Goal: Information Seeking & Learning: Learn about a topic

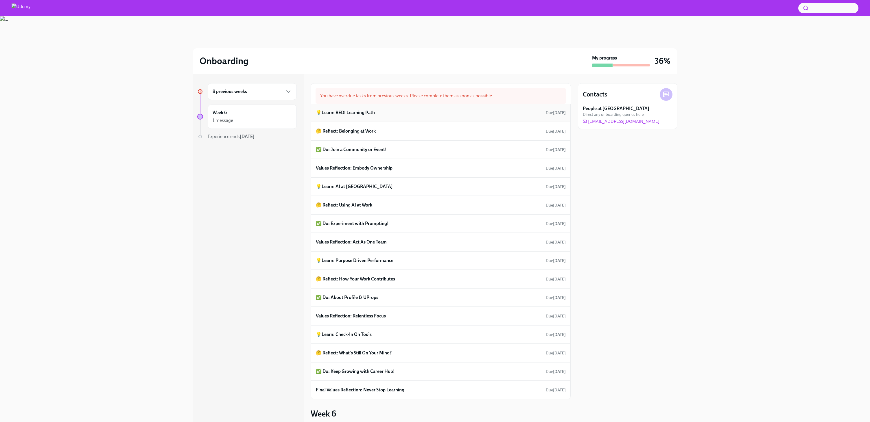
click at [357, 116] on div "💡Learn: BEDI Learning Path Due [DATE]" at bounding box center [441, 112] width 250 height 9
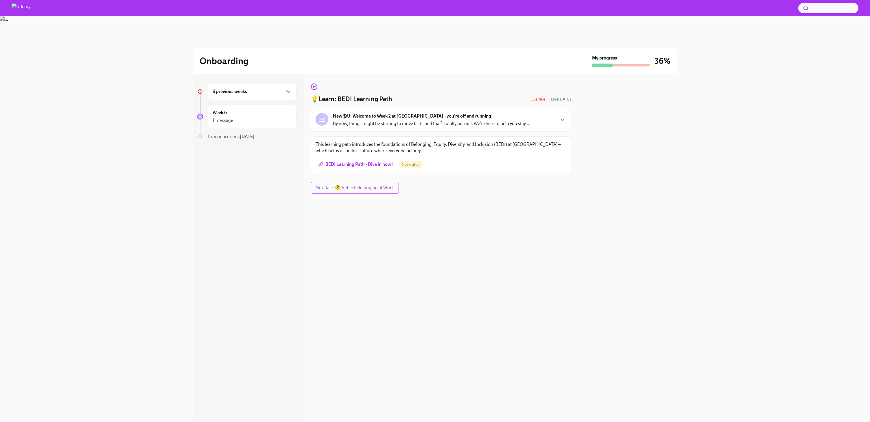
click at [382, 165] on span "BEDI Learning Path - Dive in now!" at bounding box center [355, 165] width 73 height 6
click at [387, 190] on span "Next task : 🤔 Reflect: Belonging at Work" at bounding box center [354, 188] width 78 height 6
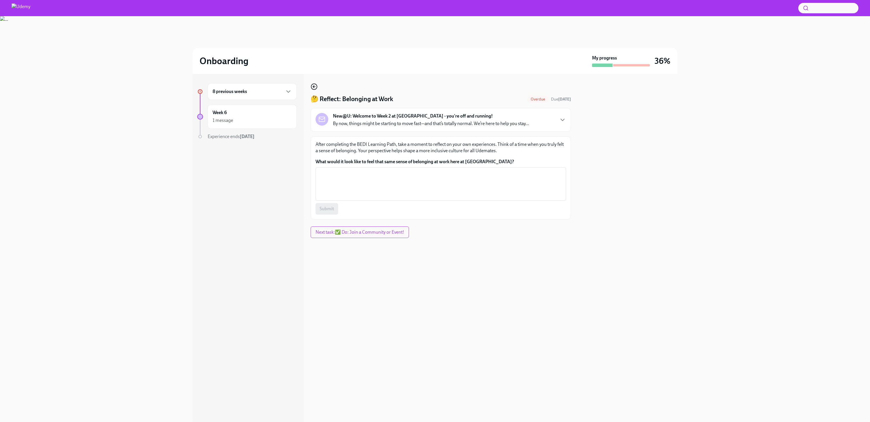
click at [316, 86] on icon "button" at bounding box center [314, 86] width 7 height 7
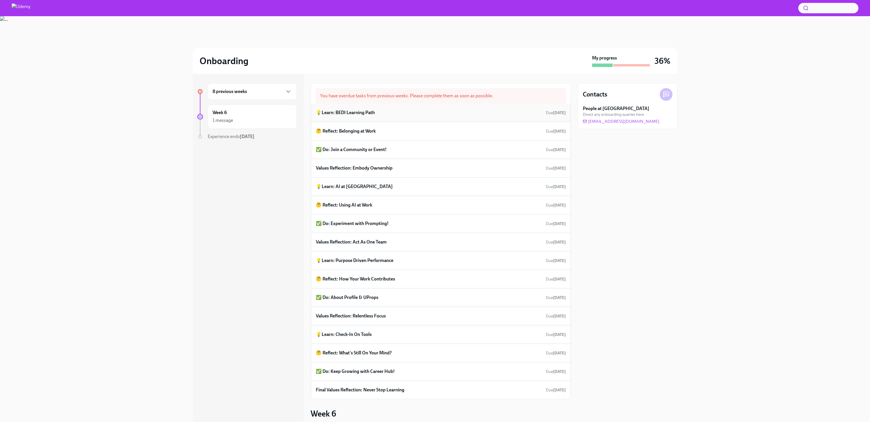
click at [376, 112] on div "💡Learn: BEDI Learning Path Due [DATE]" at bounding box center [441, 112] width 250 height 9
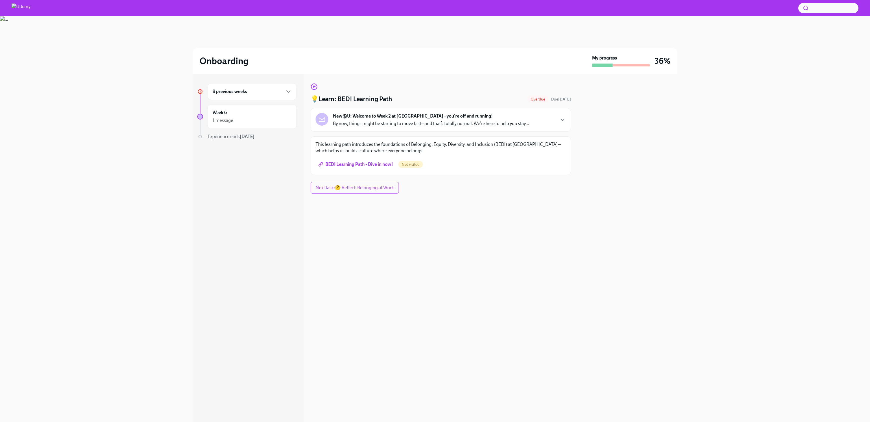
click at [350, 162] on span "BEDI Learning Path - Dive in now!" at bounding box center [355, 165] width 73 height 6
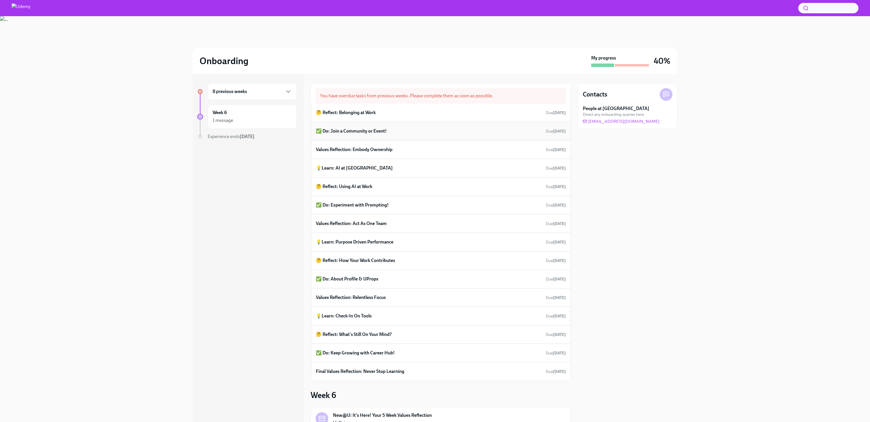
click at [380, 135] on div "✅ Do: Join a Community or Event! Due Aug 9th" at bounding box center [441, 131] width 250 height 9
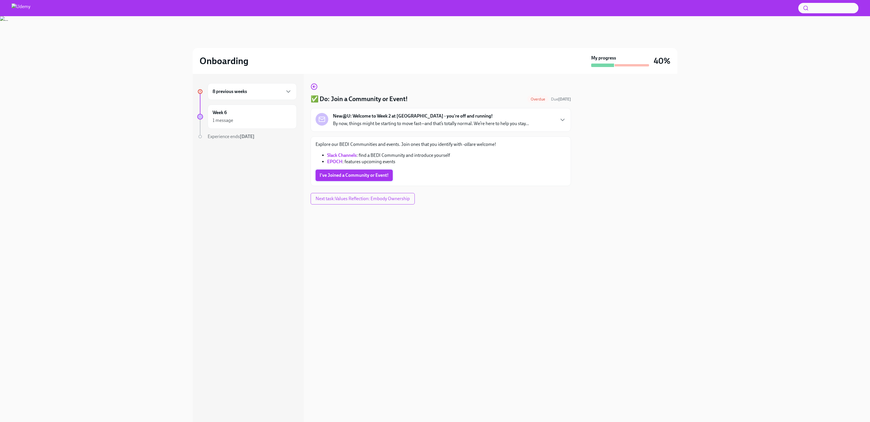
click at [362, 173] on span "I've Joined a Community or Event!" at bounding box center [353, 176] width 69 height 6
click at [316, 95] on div "✅ Do: Join a Community or Event! Done Due Aug 9th New@U: Welcome to Week 2 at U…" at bounding box center [441, 134] width 260 height 103
click at [316, 84] on icon "button" at bounding box center [314, 86] width 7 height 7
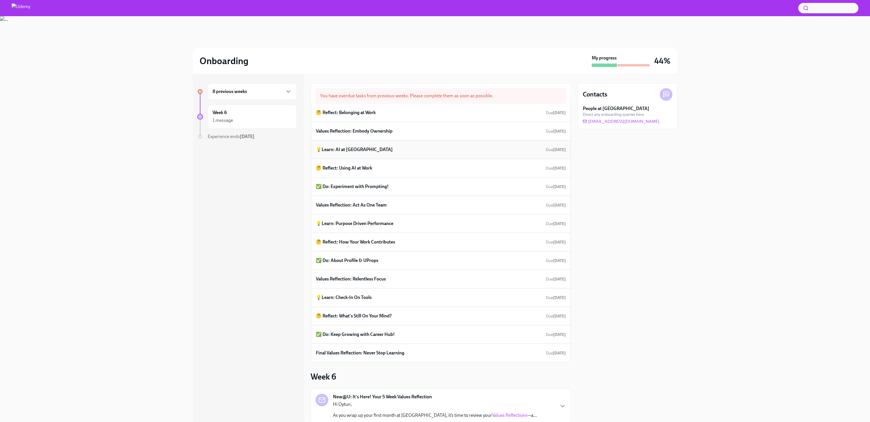
click at [355, 151] on h6 "💡Learn: AI at [GEOGRAPHIC_DATA]" at bounding box center [354, 150] width 77 height 6
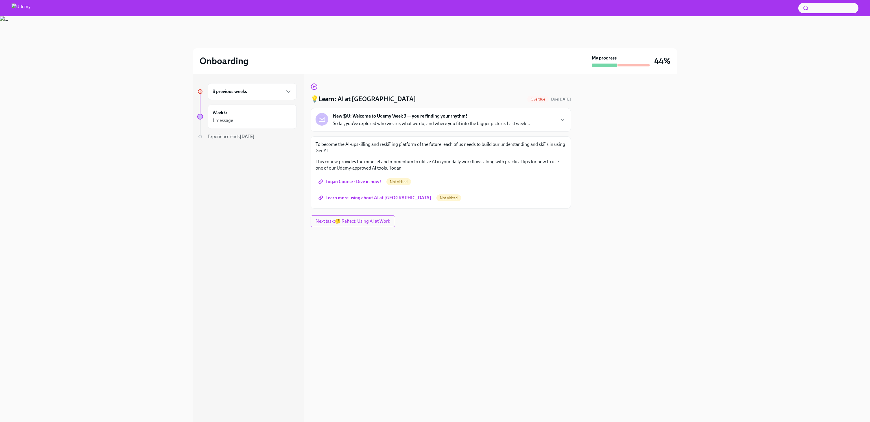
click at [343, 181] on span "Toqan Course - Dive in now!" at bounding box center [350, 182] width 62 height 6
click at [354, 202] on link "Learn more using about AI at Udemy" at bounding box center [375, 198] width 120 height 12
click at [311, 87] on icon "button" at bounding box center [314, 86] width 7 height 7
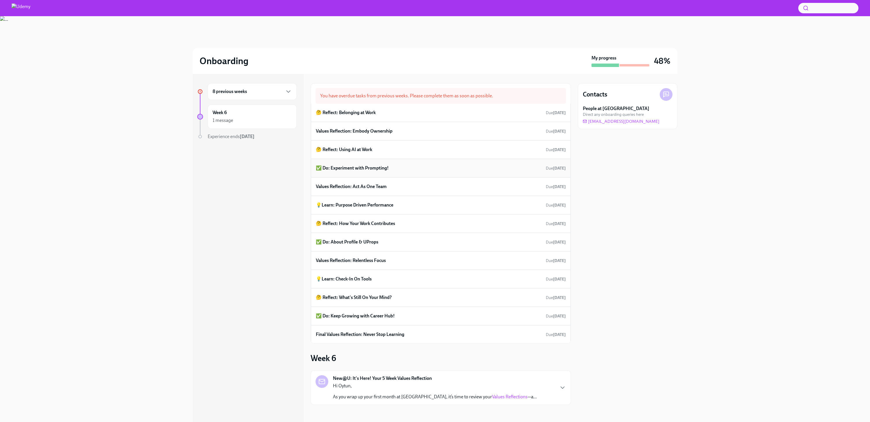
click at [382, 170] on h6 "✅ Do: Experiment with Prompting!" at bounding box center [352, 168] width 73 height 6
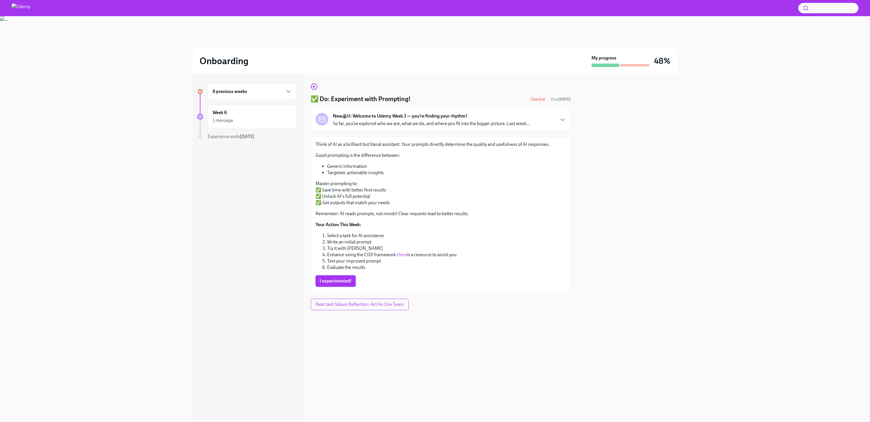
click at [336, 278] on button "I experimented!" at bounding box center [335, 282] width 40 height 12
click at [225, 94] on h6 "8 previous weeks" at bounding box center [229, 91] width 34 height 6
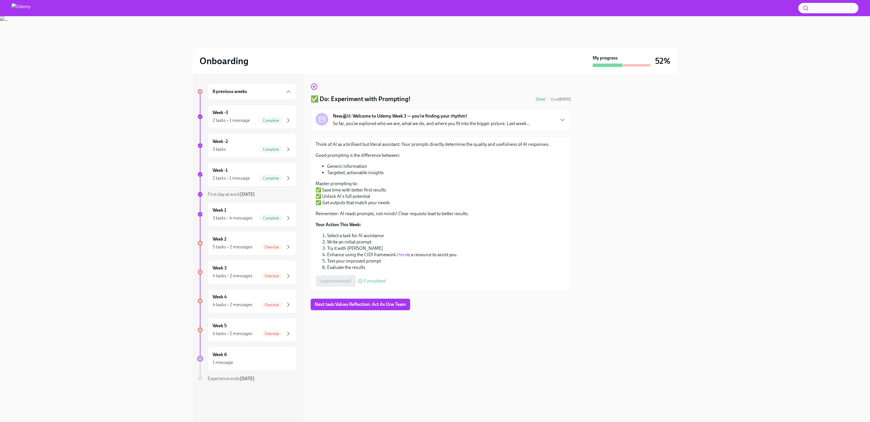
click at [225, 94] on h6 "8 previous weeks" at bounding box center [229, 91] width 34 height 6
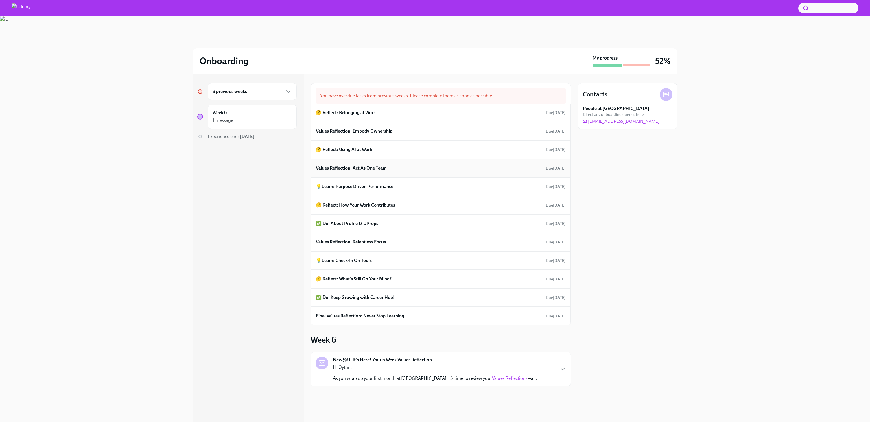
click at [352, 169] on h6 "Values Reflection: Act As One Team" at bounding box center [351, 168] width 71 height 6
click at [376, 186] on h6 "💡Learn: Purpose Driven Performance" at bounding box center [354, 187] width 77 height 6
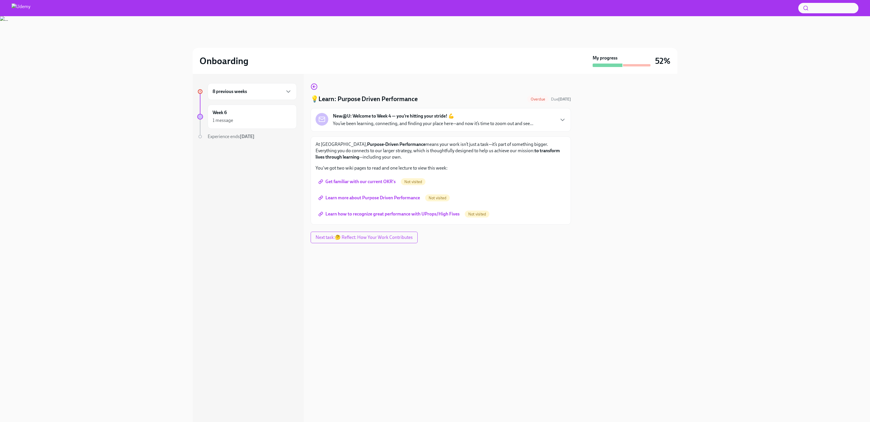
click at [376, 186] on link "Get familiar with our current OKR's" at bounding box center [357, 182] width 84 height 12
click at [384, 199] on span "Learn more about Purpose Driven Performance" at bounding box center [369, 198] width 100 height 6
click at [392, 217] on link "Learn how to recognize great performance with UProps/High Fives" at bounding box center [389, 214] width 148 height 12
click at [310, 88] on div "8 previous weeks Week 6 1 message Experience ends Sep 15th 💡Learn: Purpose Driv…" at bounding box center [435, 248] width 485 height 348
click at [311, 87] on icon "button" at bounding box center [314, 86] width 7 height 7
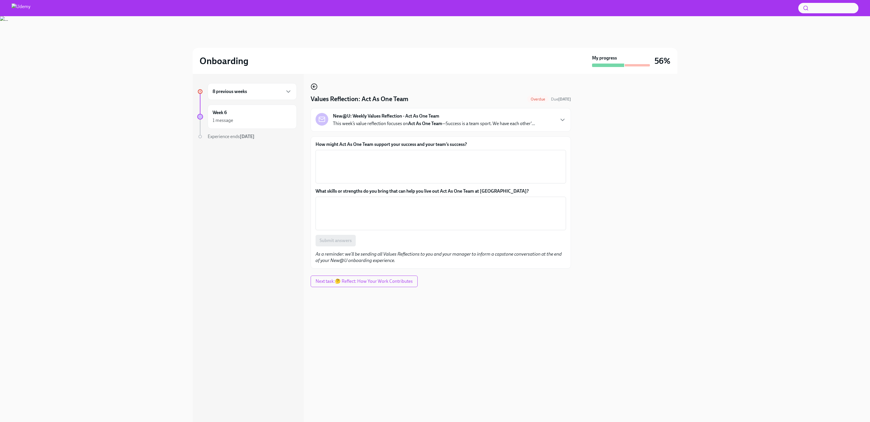
click at [316, 87] on icon "button" at bounding box center [314, 86] width 7 height 7
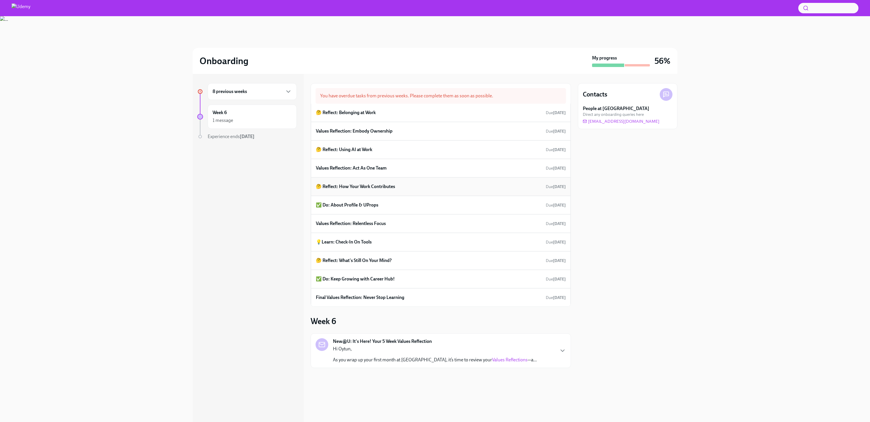
click at [346, 184] on h6 "🤔 Reflect: How Your Work Contributes" at bounding box center [355, 187] width 79 height 6
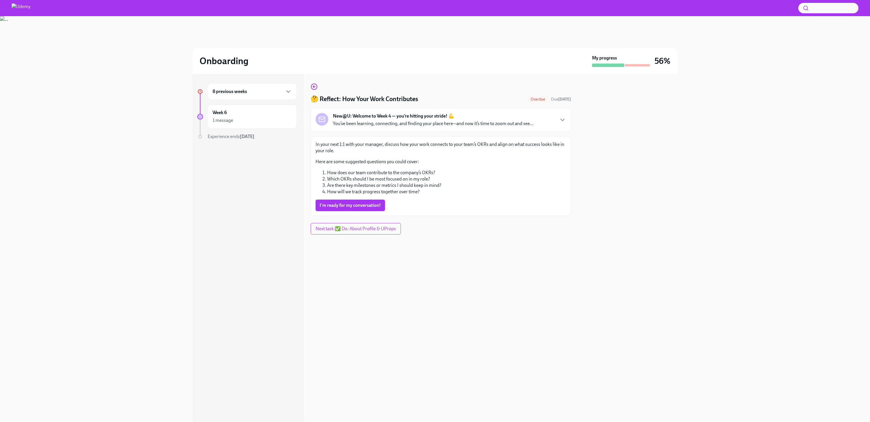
click at [350, 160] on p "Here are some suggested questions you could cover:" at bounding box center [440, 162] width 250 height 6
click at [323, 204] on span "I'm ready for my conversation!" at bounding box center [349, 206] width 61 height 6
click at [314, 86] on icon "button" at bounding box center [313, 87] width 1 height 2
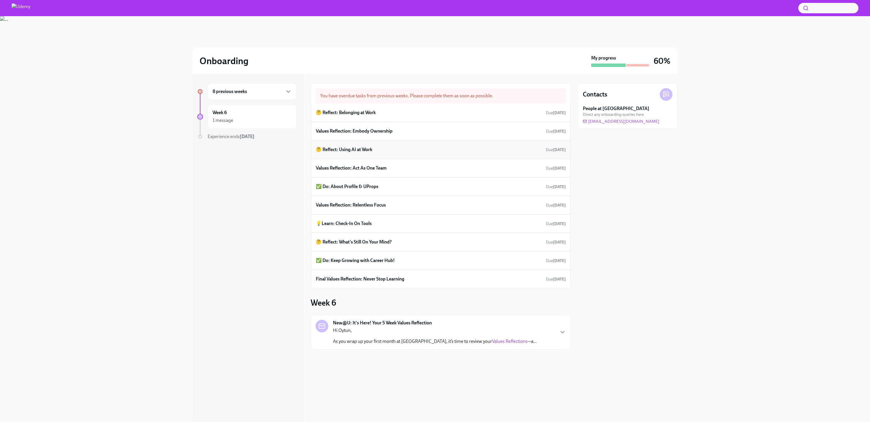
click at [338, 150] on h6 "🤔 Reflect: Using AI at Work" at bounding box center [344, 150] width 56 height 6
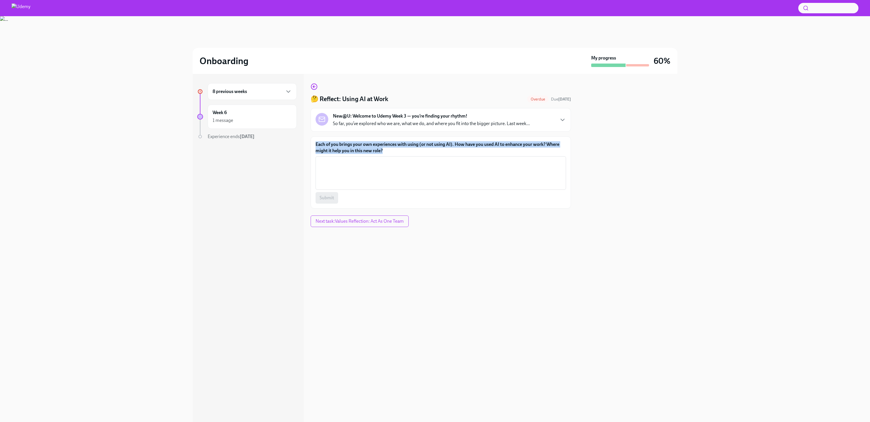
drag, startPoint x: 316, startPoint y: 145, endPoint x: 495, endPoint y: 148, distance: 179.0
click at [496, 148] on label "Each of you brings your own experiences with using (or not using AI). How have …" at bounding box center [440, 147] width 250 height 13
click at [421, 143] on label "Each of you brings your own experiences with using (or not using AI). How have …" at bounding box center [440, 147] width 250 height 13
click at [421, 159] on textarea "Each of you brings your own experiences with using (or not using AI). How have …" at bounding box center [440, 173] width 243 height 28
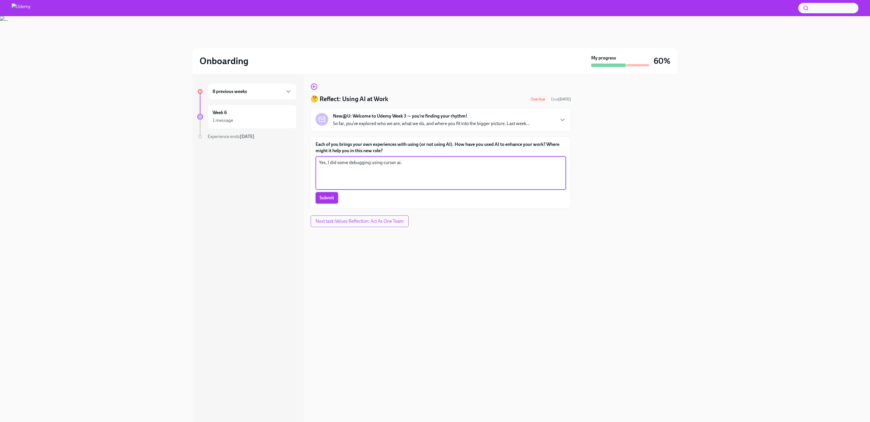
type textarea "Yes, I did some debugging using cursor ai."
click at [321, 201] on button "Submit" at bounding box center [326, 198] width 23 height 12
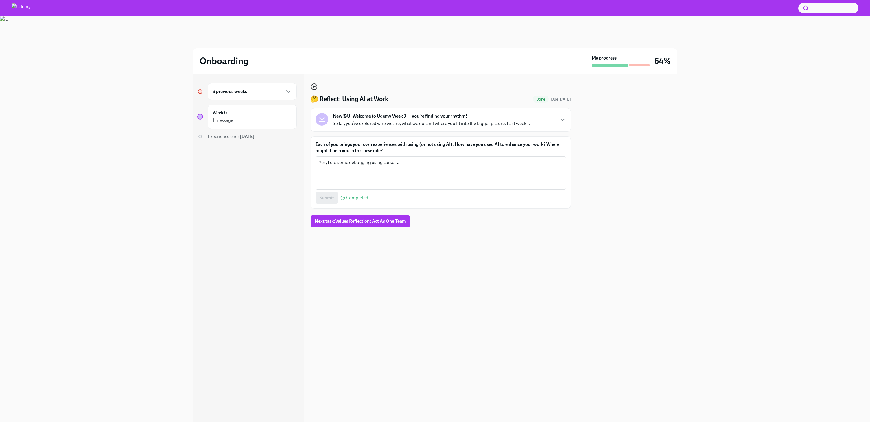
click at [315, 87] on icon "button" at bounding box center [314, 87] width 2 height 0
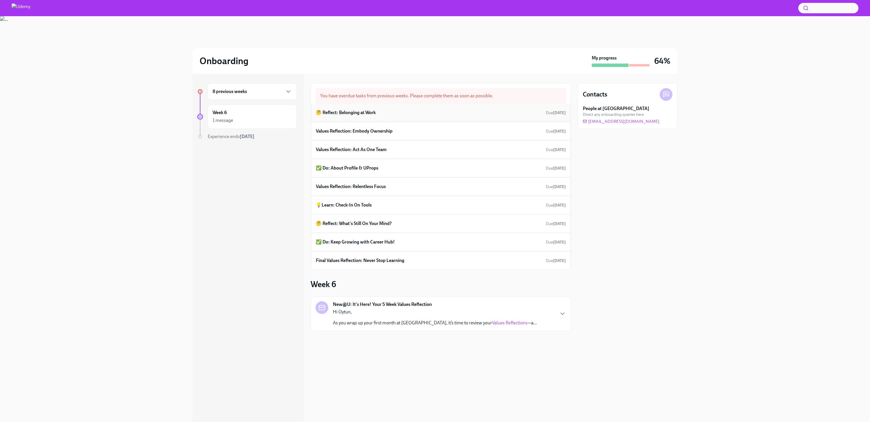
click at [353, 116] on div "🤔 Reflect: Belonging at Work Due [DATE]" at bounding box center [441, 112] width 250 height 9
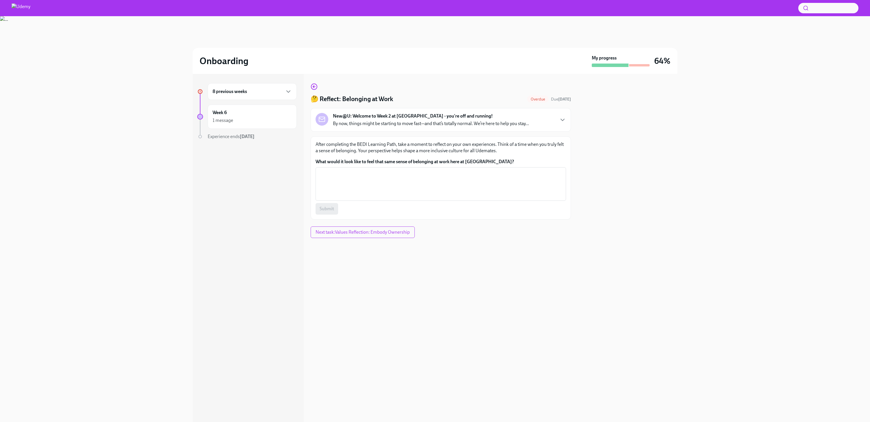
click at [316, 92] on div "🤔 Reflect: Belonging at Work Overdue Due [DATE] New@U: Welcome to Week 2 at [GE…" at bounding box center [441, 151] width 260 height 136
click at [313, 90] on div "🤔 Reflect: Belonging at Work Overdue Due [DATE] New@U: Welcome to Week 2 at [GE…" at bounding box center [441, 151] width 260 height 136
click at [313, 90] on circle "button" at bounding box center [314, 87] width 6 height 6
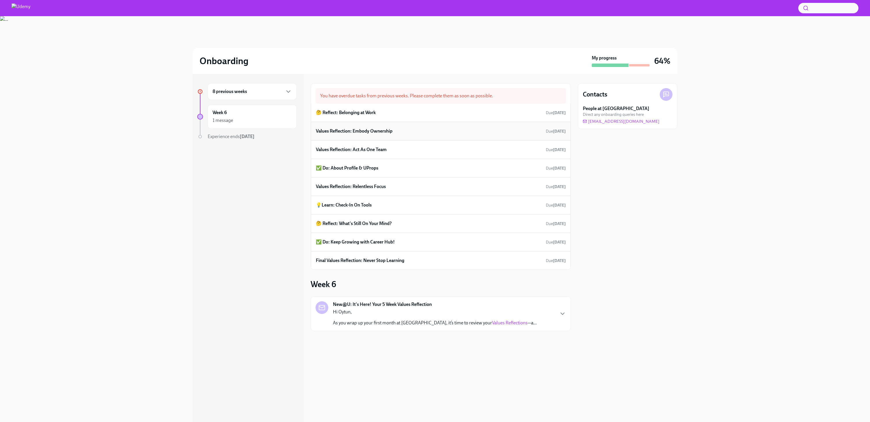
click at [367, 126] on div "Values Reflection: Embody Ownership Due [DATE]" at bounding box center [441, 131] width 260 height 19
click at [352, 132] on h6 "Values Reflection: Embody Ownership" at bounding box center [354, 131] width 77 height 6
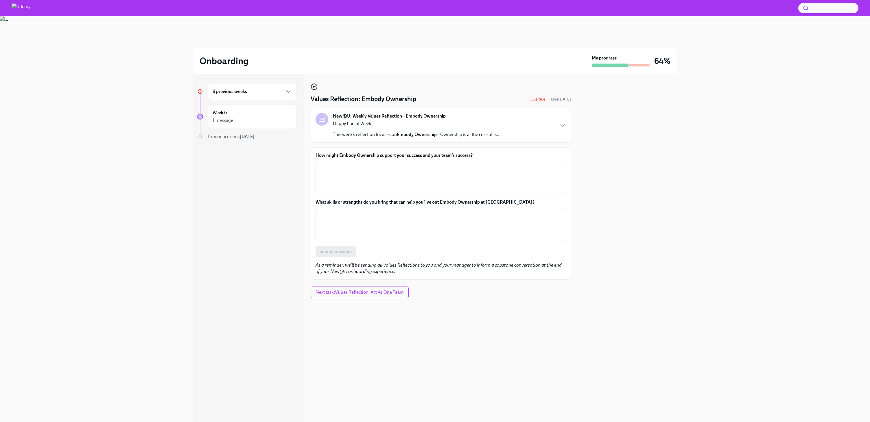
drag, startPoint x: 310, startPoint y: 92, endPoint x: 313, endPoint y: 90, distance: 3.9
click at [313, 90] on div "8 previous weeks Week 6 1 message Experience ends [DATE] Values Reflection: Emb…" at bounding box center [435, 248] width 485 height 348
click at [315, 87] on icon "button" at bounding box center [314, 86] width 7 height 7
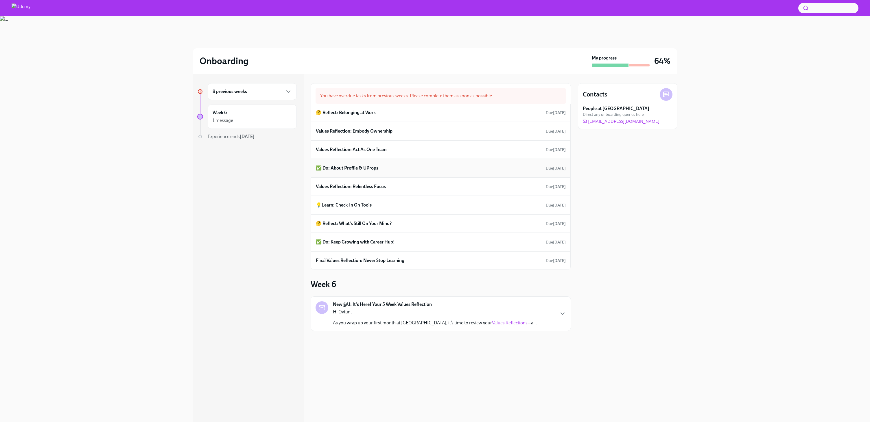
click at [337, 169] on h6 "✅ Do: About Profile & UProps" at bounding box center [347, 168] width 62 height 6
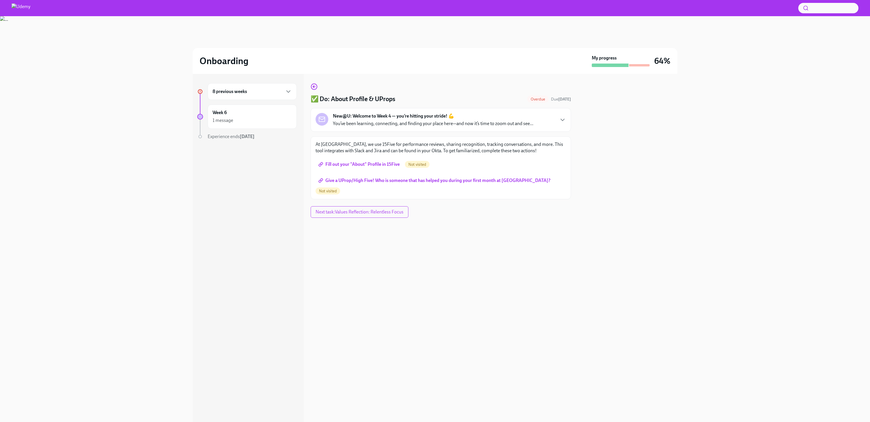
click at [338, 169] on link "Fill out your "About" Profile in 15Five" at bounding box center [359, 165] width 88 height 12
click at [356, 179] on span "Give a UProp/High Five! Who is someone that has helped you during your first mo…" at bounding box center [434, 181] width 231 height 6
click at [316, 87] on icon "button" at bounding box center [314, 86] width 7 height 7
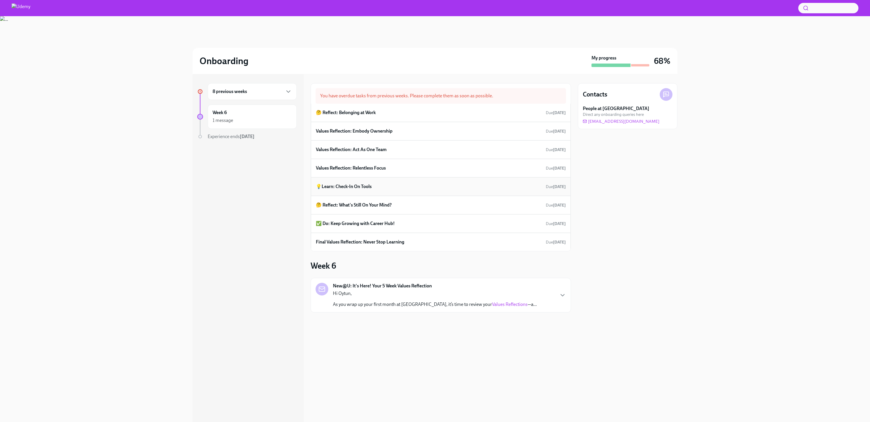
click at [339, 186] on h6 "💡Learn: Check-In On Tools" at bounding box center [344, 187] width 56 height 6
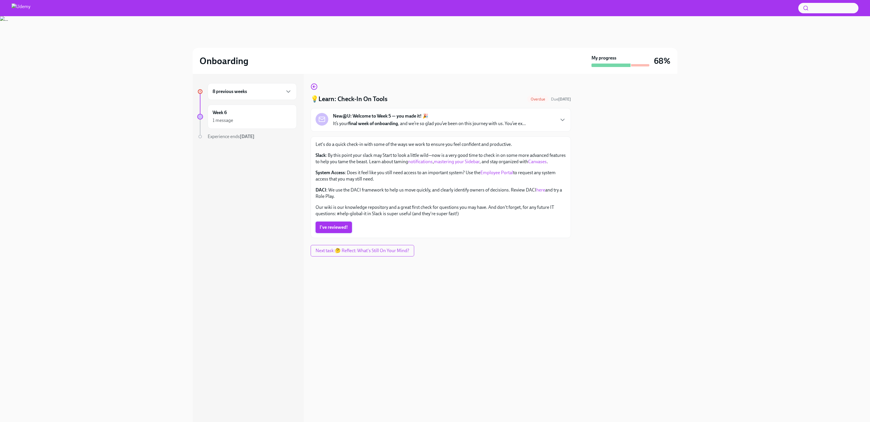
click at [334, 225] on button "I've reviewed!" at bounding box center [333, 228] width 36 height 12
drag, startPoint x: 540, startPoint y: 161, endPoint x: 535, endPoint y: 162, distance: 5.7
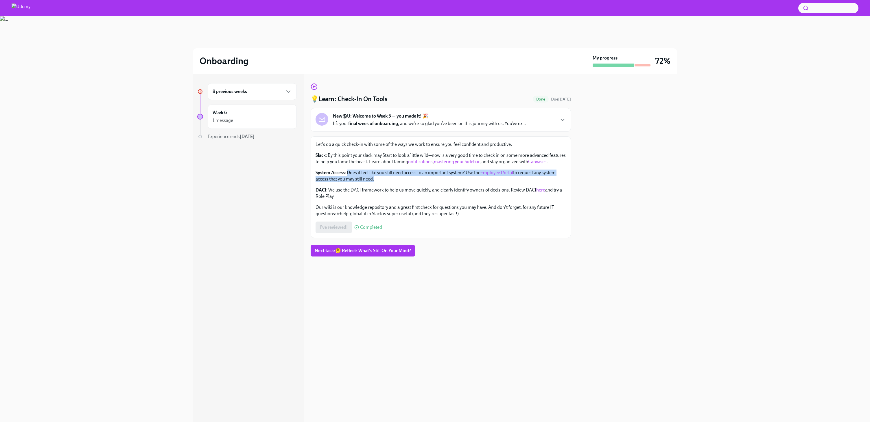
drag, startPoint x: 348, startPoint y: 174, endPoint x: 446, endPoint y: 179, distance: 97.9
click at [448, 179] on p "System Access : Does it feel like you still need access to an important system?…" at bounding box center [440, 176] width 250 height 13
click at [415, 177] on p "System Access : Does it feel like you still need access to an important system?…" at bounding box center [440, 176] width 250 height 13
click at [313, 87] on icon "button" at bounding box center [314, 86] width 7 height 7
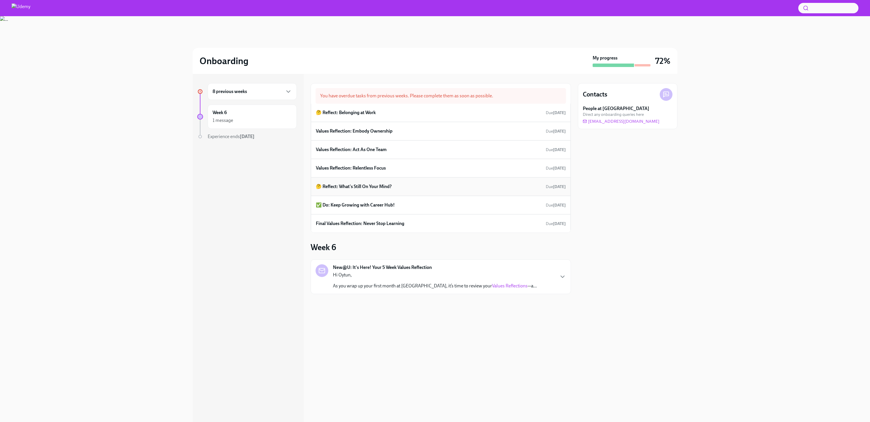
click at [378, 185] on h6 "🤔 Reflect: What's Still On Your Mind?" at bounding box center [354, 187] width 76 height 6
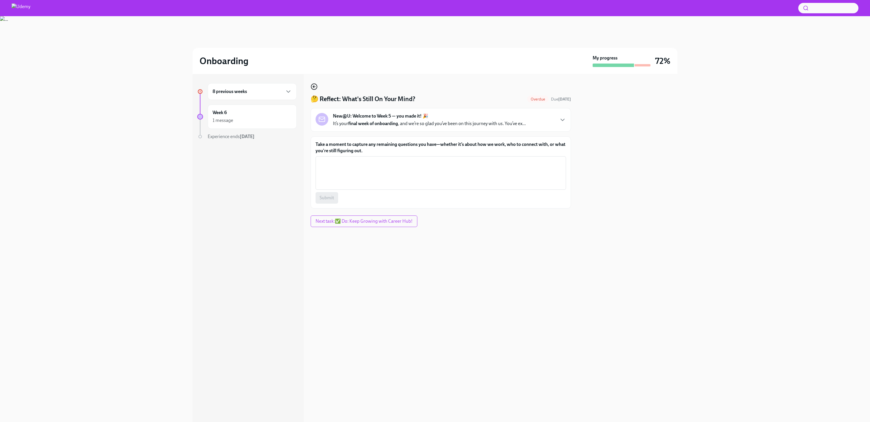
click at [313, 87] on icon "button" at bounding box center [313, 87] width 1 height 2
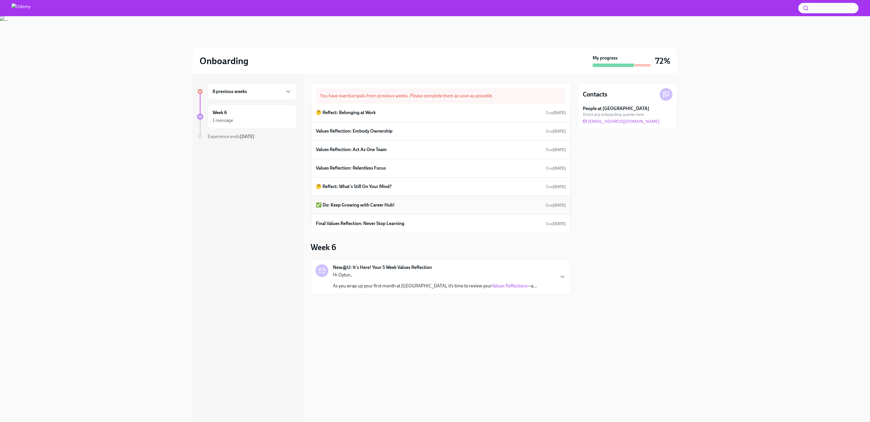
click at [364, 204] on h6 "✅ Do: Keep Growing with Career Hub!" at bounding box center [355, 205] width 79 height 6
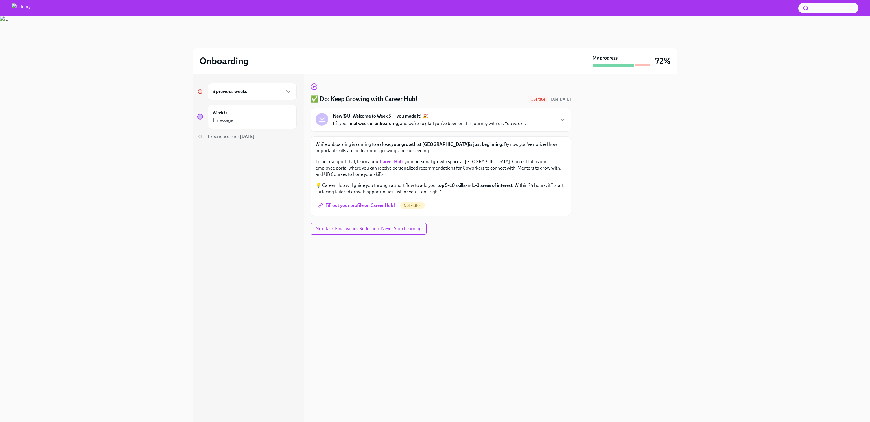
click at [364, 204] on span "Fill out your profile on Career Hub!" at bounding box center [356, 206] width 75 height 6
click at [312, 88] on icon "button" at bounding box center [314, 86] width 7 height 7
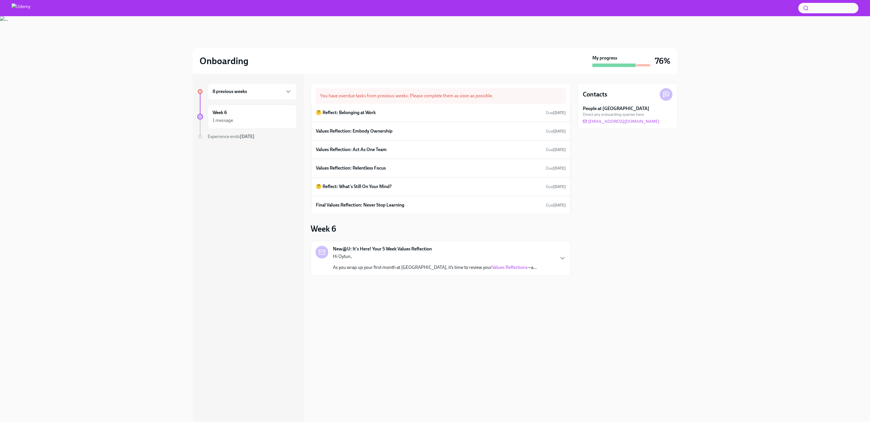
click at [387, 256] on p "Hi Oytun," at bounding box center [435, 257] width 204 height 6
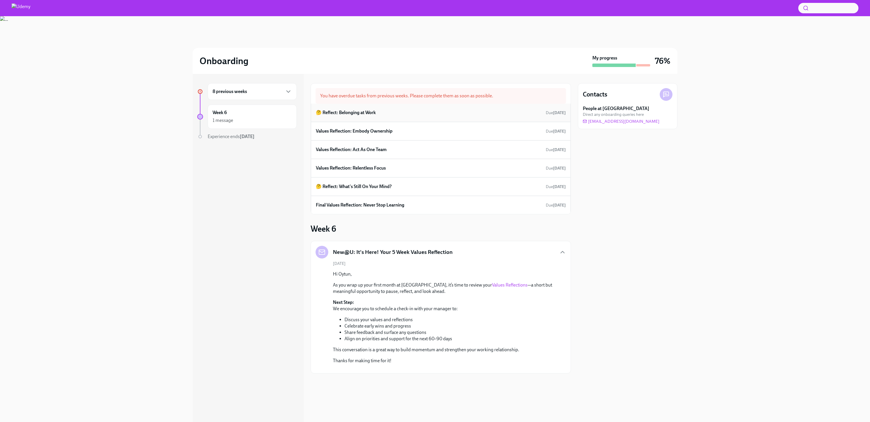
click at [393, 117] on div "🤔 Reflect: Belonging at Work Due [DATE]" at bounding box center [441, 113] width 260 height 18
click at [370, 111] on h6 "🤔 Reflect: Belonging at Work" at bounding box center [346, 113] width 60 height 6
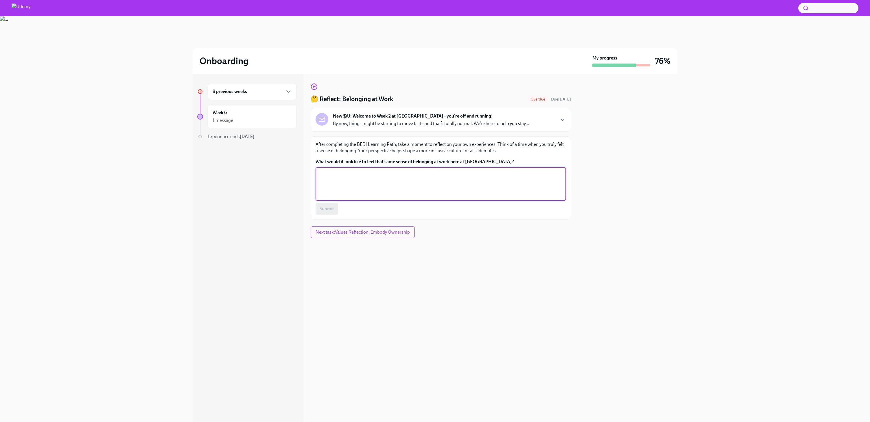
click at [432, 196] on textarea "What would it look like to feel that same sense of belonging at work here at [G…" at bounding box center [440, 184] width 243 height 28
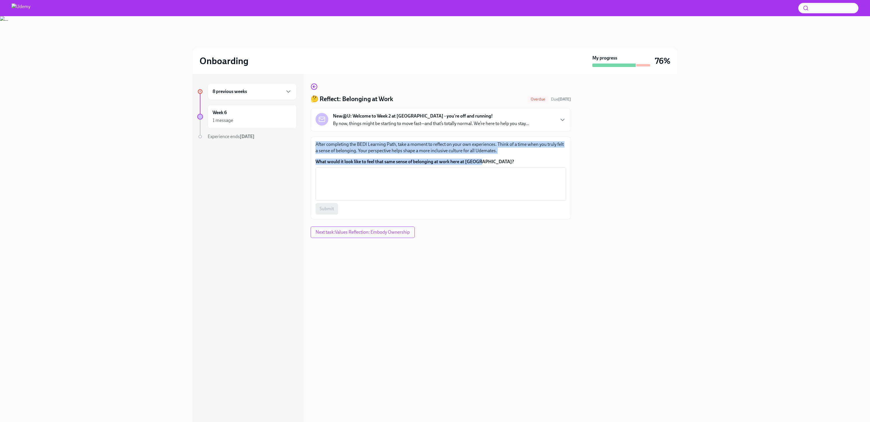
drag, startPoint x: 485, startPoint y: 162, endPoint x: 309, endPoint y: 142, distance: 177.2
click at [309, 142] on div "8 previous weeks Week 6 1 message Experience ends [DATE] 🤔 Reflect: Belonging a…" at bounding box center [435, 248] width 485 height 348
